Goal: Task Accomplishment & Management: Complete application form

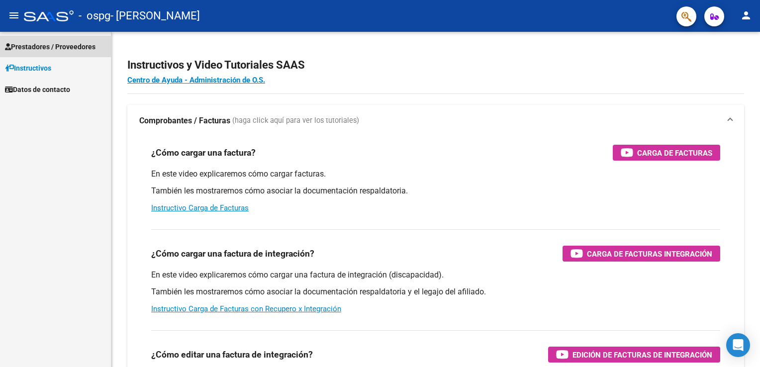
click at [49, 45] on span "Prestadores / Proveedores" at bounding box center [50, 46] width 91 height 11
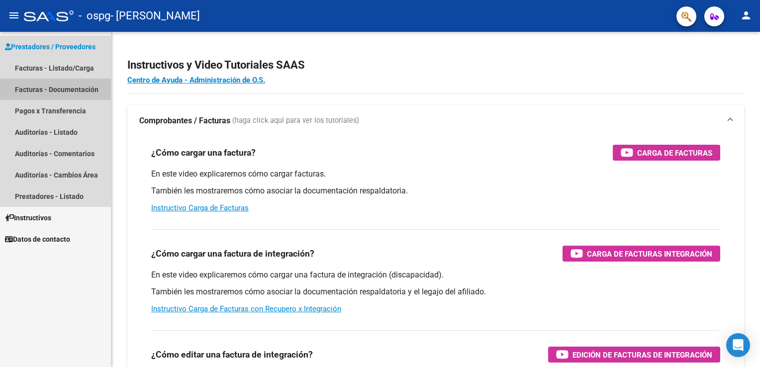
click at [48, 91] on link "Facturas - Documentación" at bounding box center [55, 89] width 111 height 21
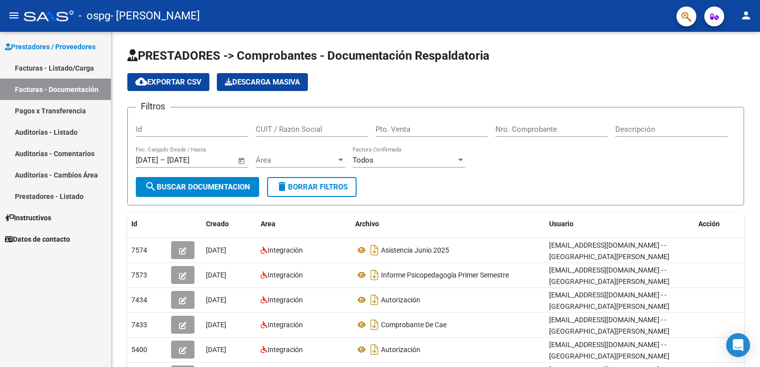
click at [47, 60] on link "Facturas - Listado/Carga" at bounding box center [55, 67] width 111 height 21
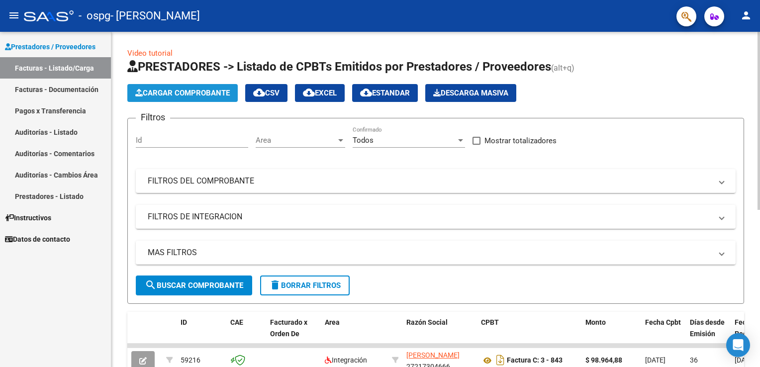
click at [177, 98] on button "Cargar Comprobante" at bounding box center [182, 93] width 110 height 18
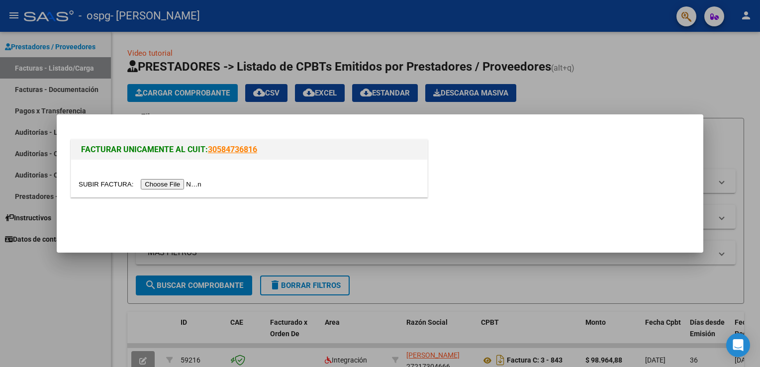
click at [152, 190] on div at bounding box center [249, 178] width 356 height 37
click at [156, 185] on input "file" at bounding box center [142, 184] width 126 height 10
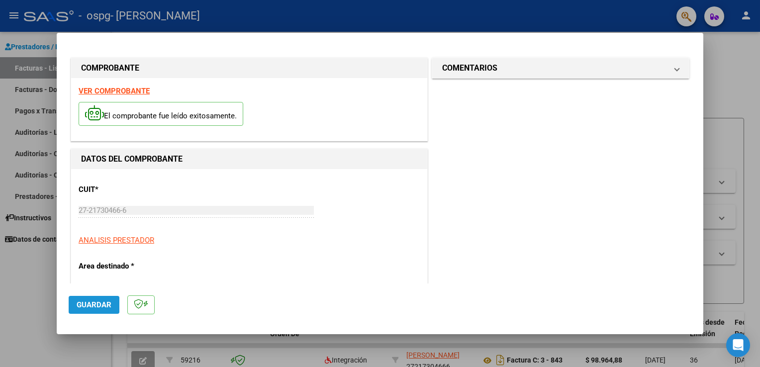
click at [96, 305] on span "Guardar" at bounding box center [94, 305] width 35 height 9
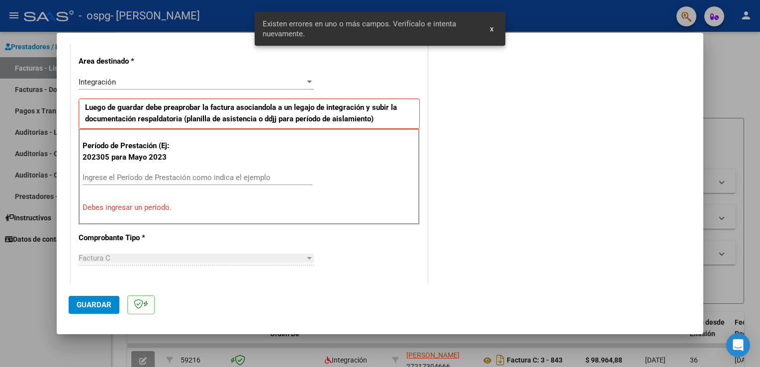
scroll to position [208, 0]
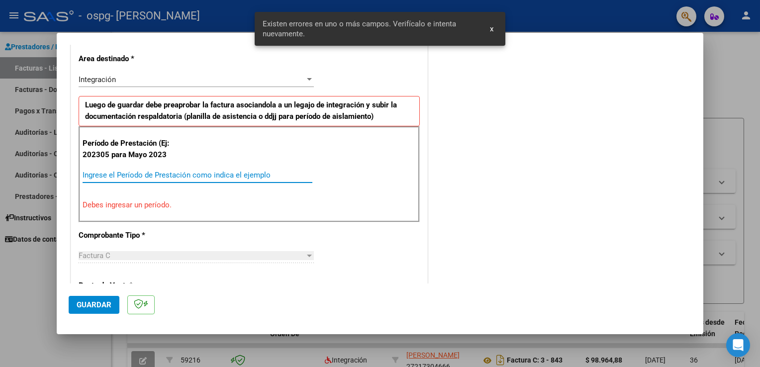
click at [192, 173] on input "Ingrese el Período de Prestación como indica el ejemplo" at bounding box center [198, 175] width 230 height 9
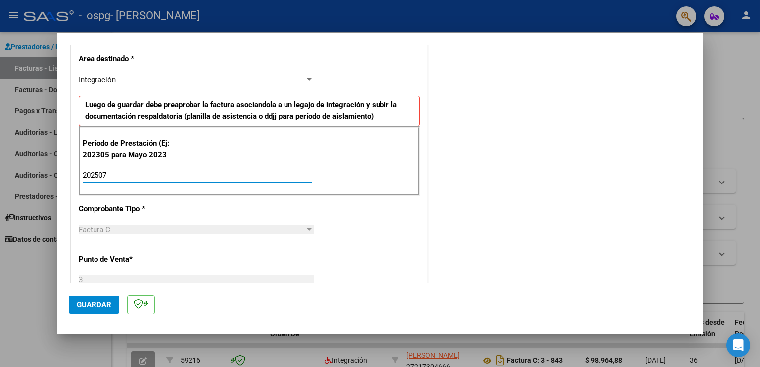
type input "202507"
click at [166, 227] on div "Factura C" at bounding box center [192, 229] width 226 height 9
click at [166, 232] on div "Factura C" at bounding box center [192, 229] width 226 height 9
click at [135, 228] on div "Factura C" at bounding box center [192, 229] width 226 height 9
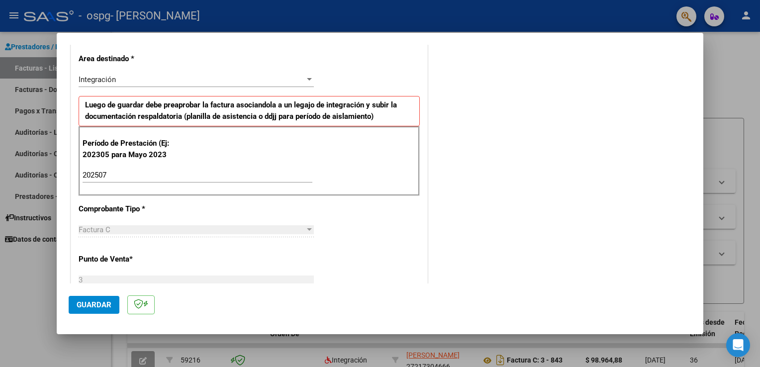
click at [135, 228] on div "Factura C" at bounding box center [192, 229] width 226 height 9
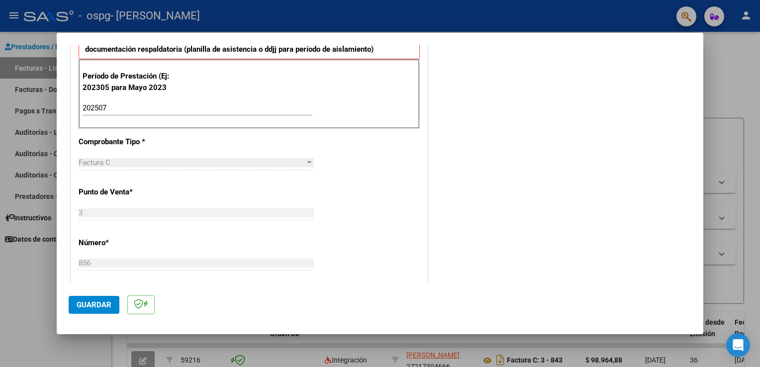
scroll to position [279, 0]
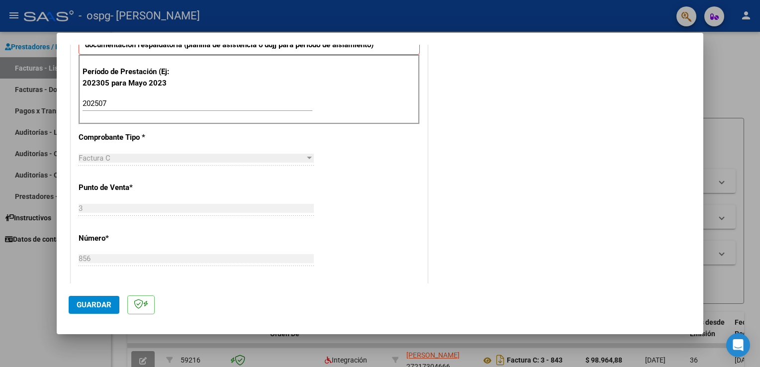
click at [307, 157] on div at bounding box center [309, 158] width 5 height 2
click at [88, 305] on span "Guardar" at bounding box center [94, 305] width 35 height 9
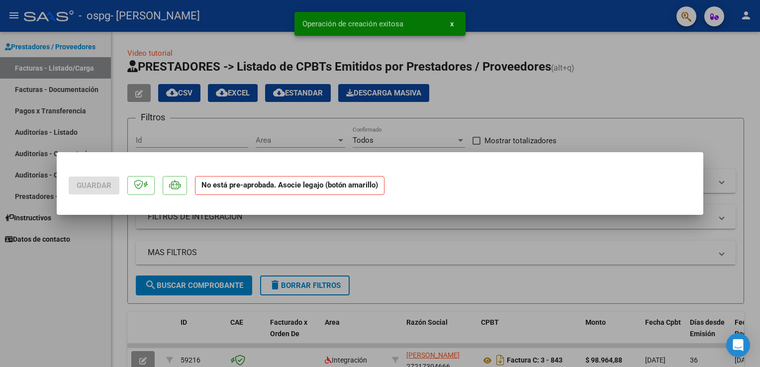
scroll to position [0, 0]
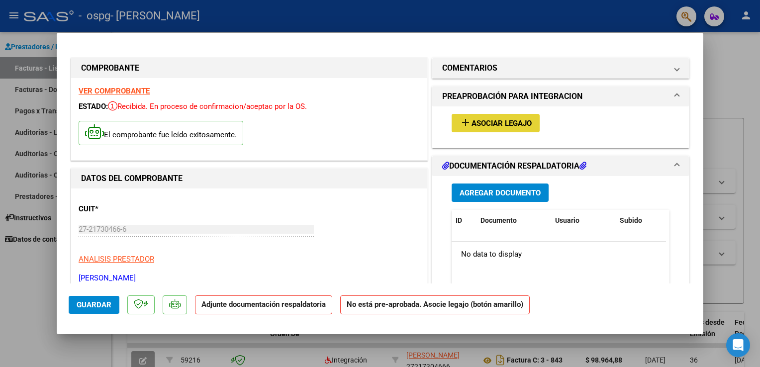
click at [519, 125] on span "Asociar Legajo" at bounding box center [502, 123] width 60 height 9
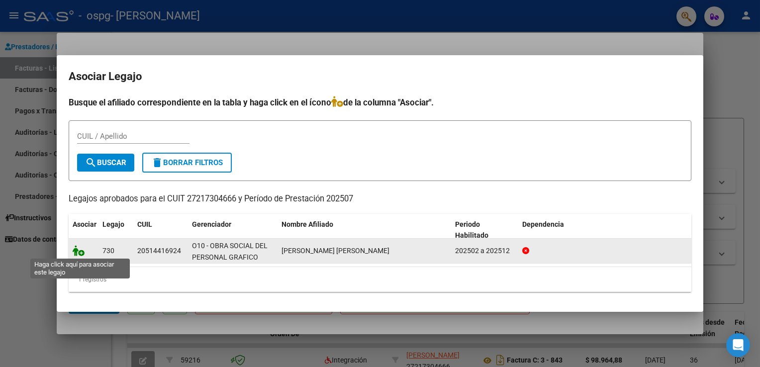
click at [73, 253] on icon at bounding box center [79, 250] width 12 height 11
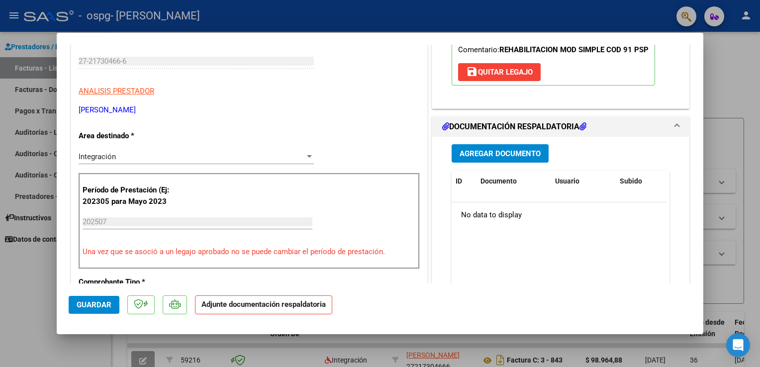
scroll to position [170, 0]
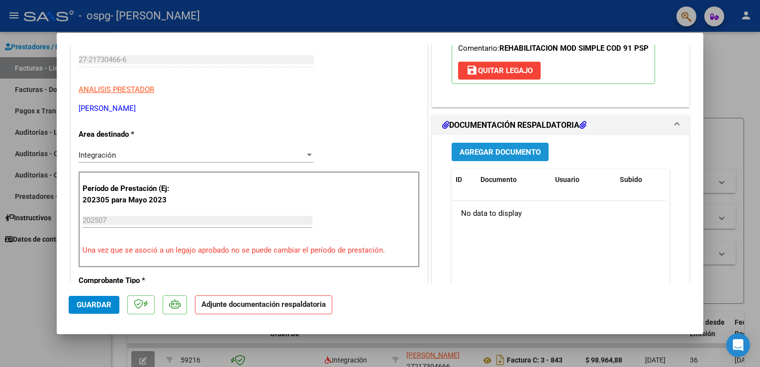
click at [470, 151] on span "Agregar Documento" at bounding box center [500, 152] width 81 height 9
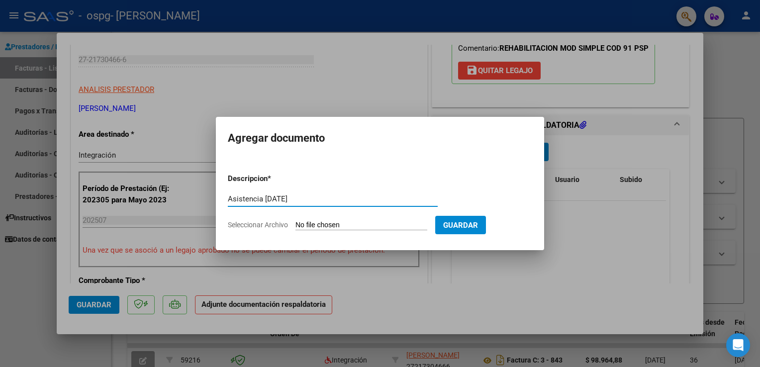
type input "Asistencia [DATE]"
click at [293, 224] on app-file-uploader "Seleccionar Archivo" at bounding box center [332, 224] width 208 height 9
click at [300, 224] on input "Seleccionar Archivo" at bounding box center [362, 225] width 132 height 9
type input "C:\fakepath\Asistencia [PERSON_NAME] [DATE] PSP.pdf"
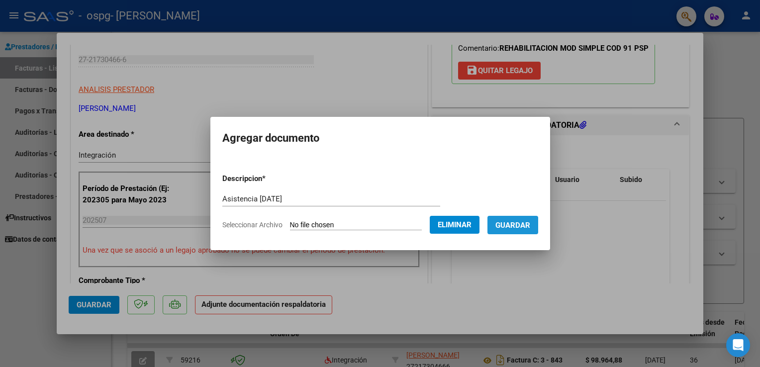
click at [515, 228] on span "Guardar" at bounding box center [513, 225] width 35 height 9
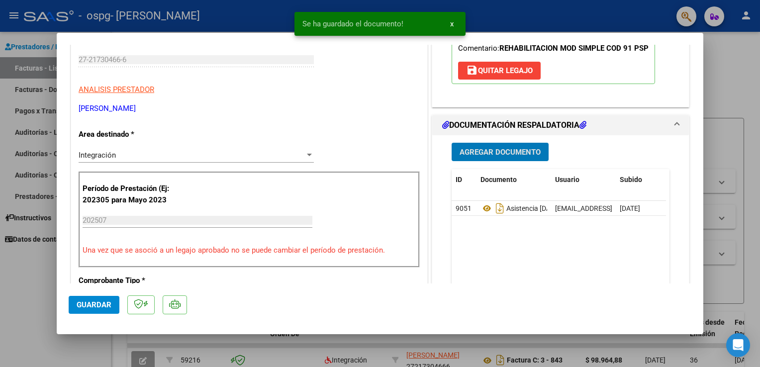
click at [495, 152] on span "Agregar Documento" at bounding box center [500, 152] width 81 height 9
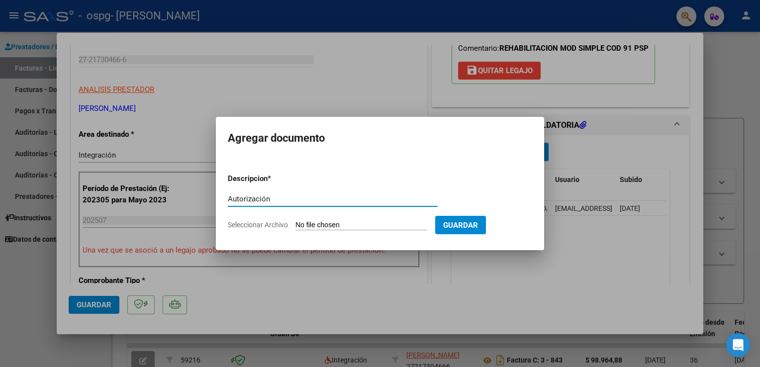
type input "Autorización"
click at [348, 227] on input "Seleccionar Archivo" at bounding box center [362, 225] width 132 height 9
type input "C:\fakepath\[PERSON_NAME] PSP 2025 AUTORIZACION.octet-stream.pdf"
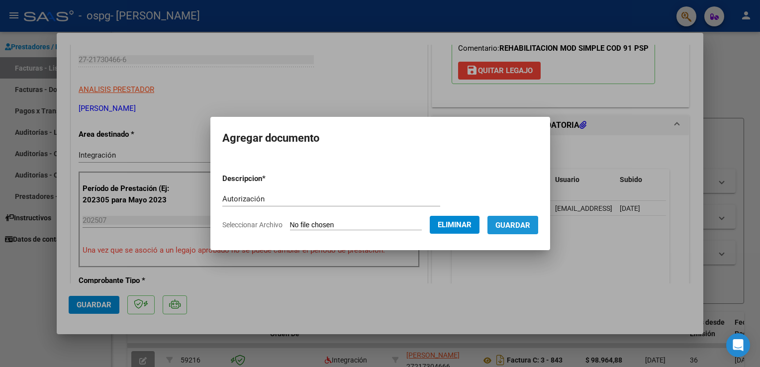
click at [507, 222] on span "Guardar" at bounding box center [513, 225] width 35 height 9
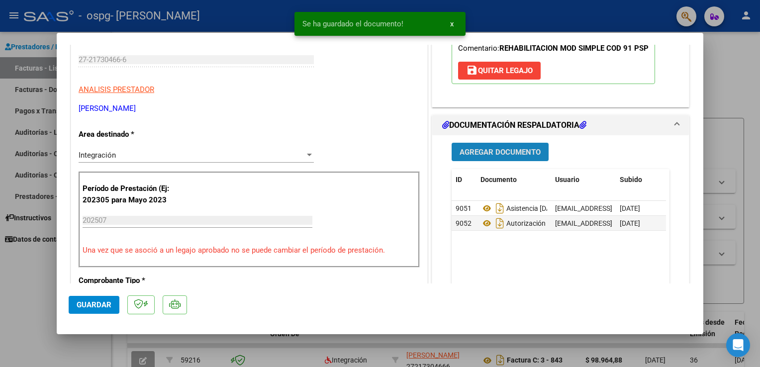
click at [523, 150] on span "Agregar Documento" at bounding box center [500, 152] width 81 height 9
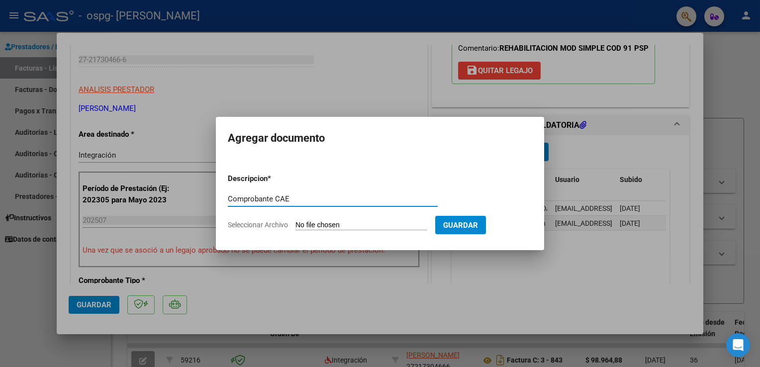
type input "Comprobante CAE"
click at [364, 222] on input "Seleccionar Archivo" at bounding box center [362, 225] width 132 height 9
type input "C:\fakepath\Constatación de Comprobantes _ AFIP [PERSON_NAME] [DATE] PSP.pdf"
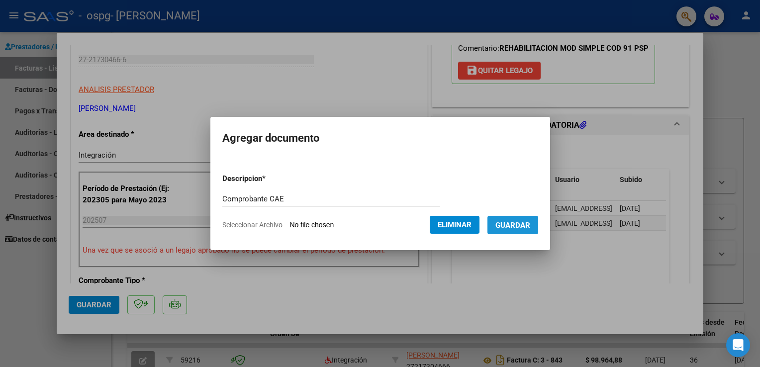
click at [507, 228] on span "Guardar" at bounding box center [513, 225] width 35 height 9
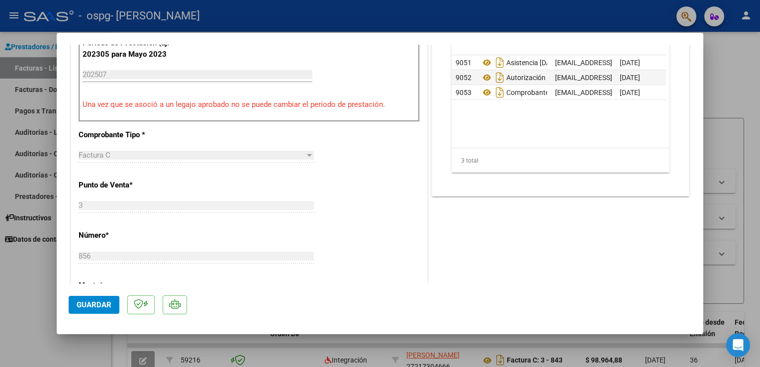
scroll to position [318, 0]
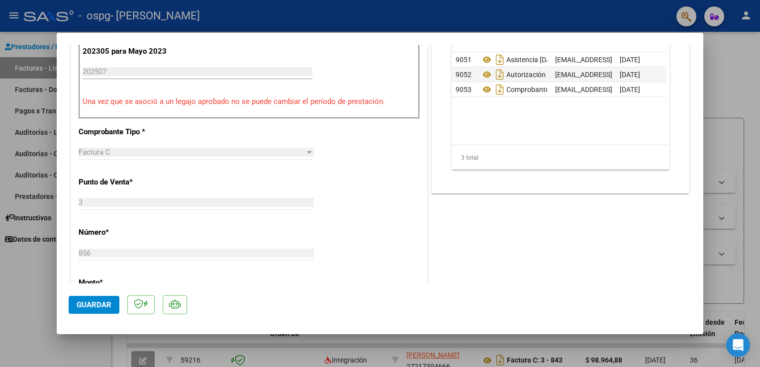
click at [203, 151] on div "Factura C" at bounding box center [192, 152] width 226 height 9
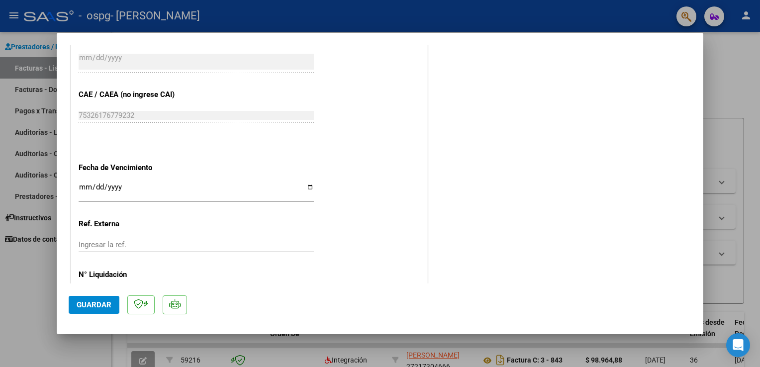
scroll to position [622, 0]
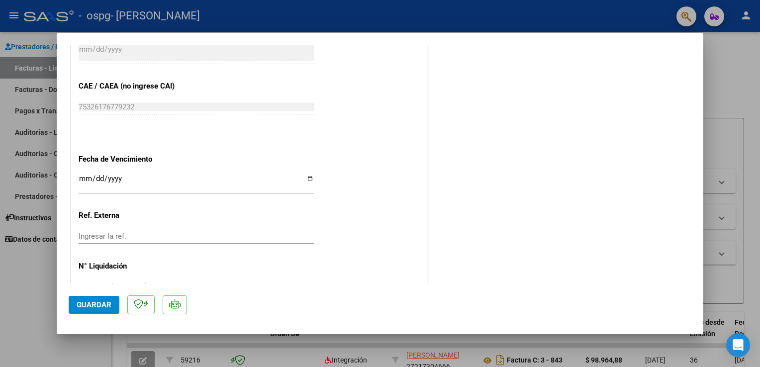
click at [84, 177] on input "Ingresar la fecha" at bounding box center [196, 183] width 235 height 16
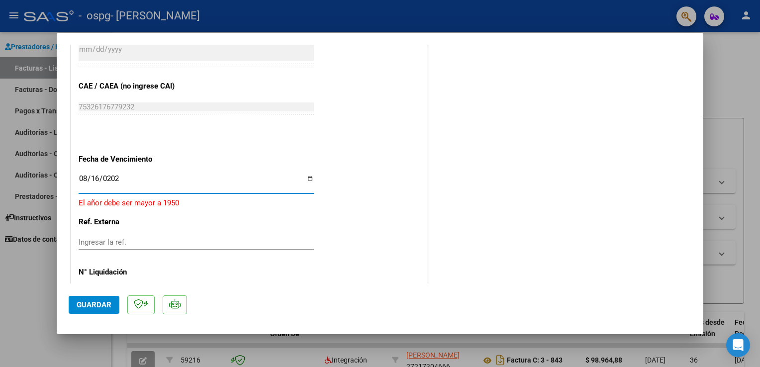
type input "[DATE]"
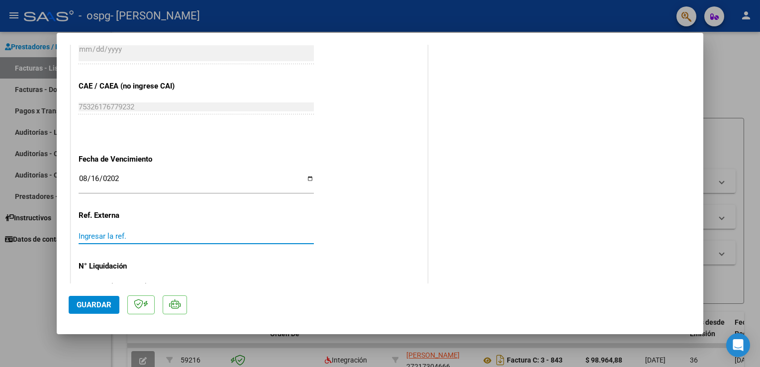
click at [116, 238] on input "Ingresar la ref." at bounding box center [196, 236] width 235 height 9
click at [119, 232] on input "Ingresar la ref." at bounding box center [196, 236] width 235 height 9
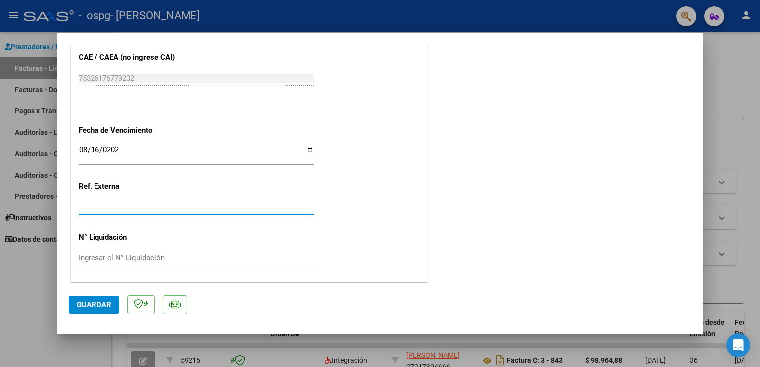
click at [240, 206] on input "Ingresar la ref." at bounding box center [196, 207] width 235 height 9
click at [119, 252] on div "Ingresar el N° Liquidación" at bounding box center [196, 257] width 235 height 15
click at [127, 204] on input "Ingresar la ref." at bounding box center [196, 207] width 235 height 9
click at [97, 305] on span "Guardar" at bounding box center [94, 305] width 35 height 9
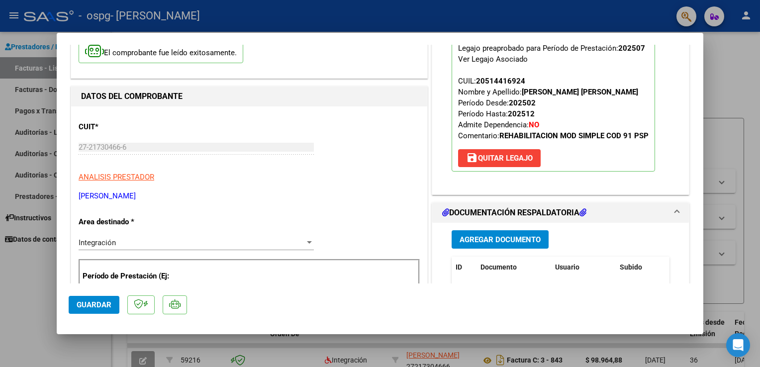
scroll to position [0, 0]
